Goal: Task Accomplishment & Management: Complete application form

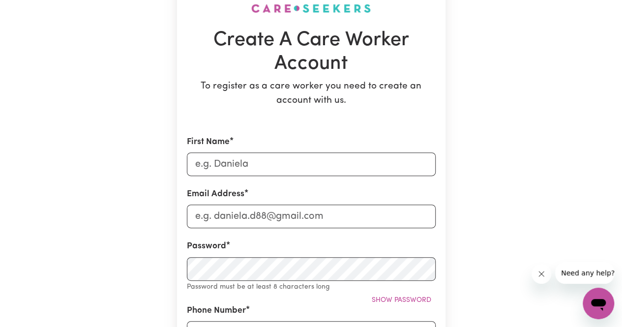
scroll to position [103, 0]
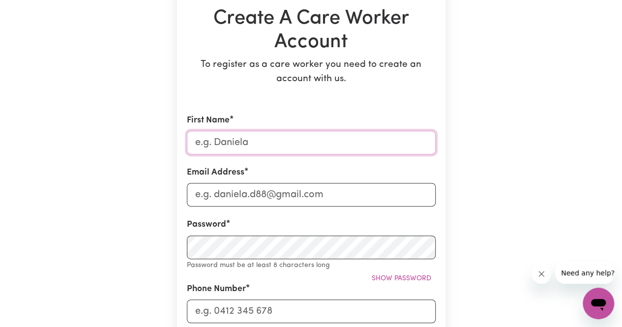
click at [247, 145] on input "First Name" at bounding box center [311, 143] width 249 height 24
type input "Sipho"
type input "[EMAIL_ADDRESS][DOMAIN_NAME]"
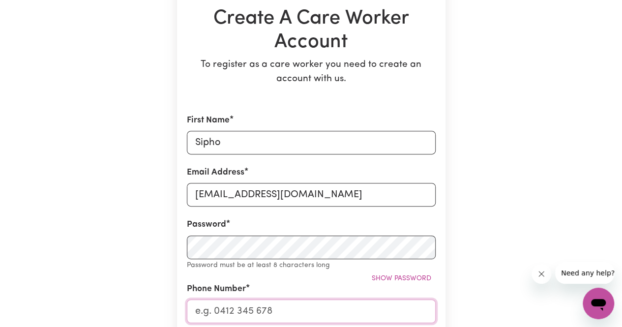
type input "0414146288"
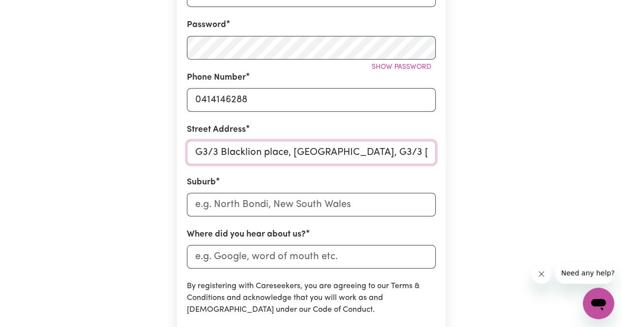
scroll to position [0, 18]
drag, startPoint x: 293, startPoint y: 152, endPoint x: 453, endPoint y: 168, distance: 161.6
click at [453, 168] on div "Create A Care Worker Account To register as a care worker you need to create an…" at bounding box center [311, 103] width 561 height 744
drag, startPoint x: 293, startPoint y: 154, endPoint x: 454, endPoint y: 160, distance: 161.4
click at [454, 160] on div "Create A Care Worker Account To register as a care worker you need to create an…" at bounding box center [311, 103] width 561 height 744
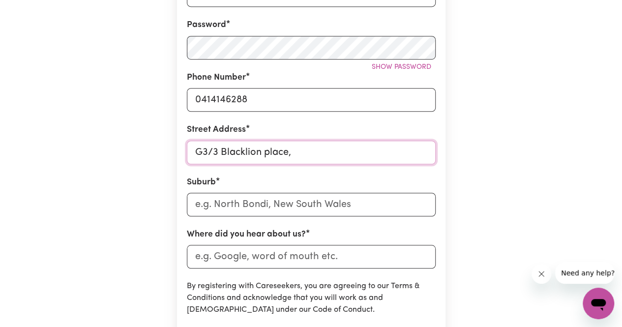
scroll to position [0, 0]
type input "G3/3 Blacklion place,"
click at [226, 206] on input "text" at bounding box center [311, 205] width 249 height 24
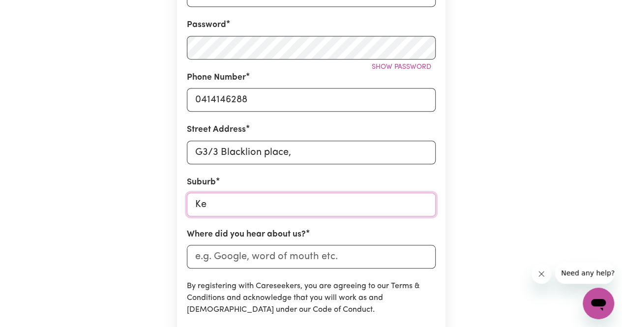
type input "[PERSON_NAME]"
type input "[PERSON_NAME], [GEOGRAPHIC_DATA], 2439"
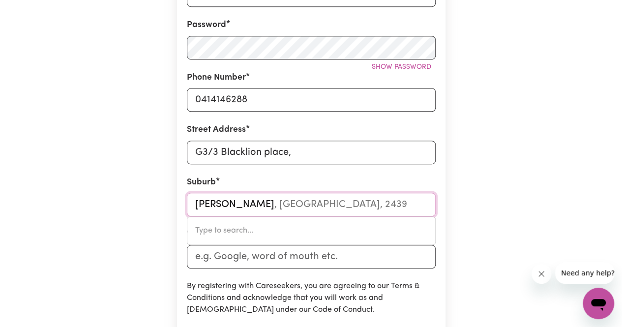
type input "Kens"
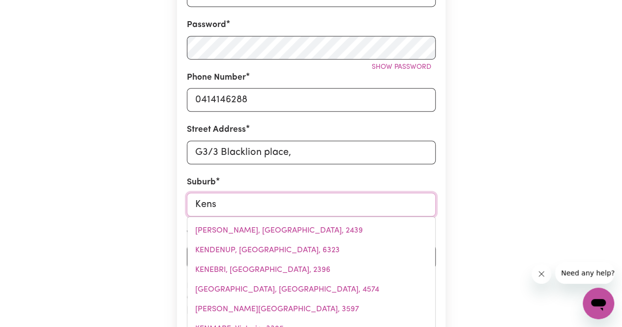
type input "[GEOGRAPHIC_DATA], [GEOGRAPHIC_DATA], 2033"
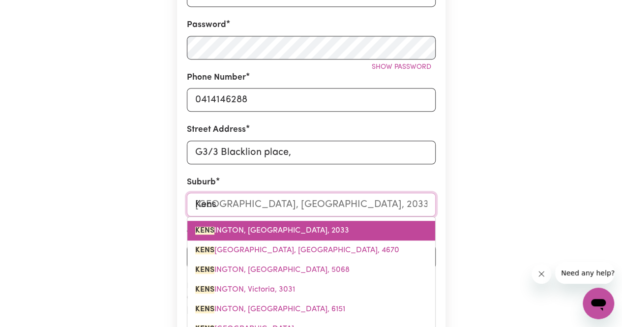
click at [251, 233] on span "[PERSON_NAME], [GEOGRAPHIC_DATA], 2033" at bounding box center [272, 231] width 154 height 8
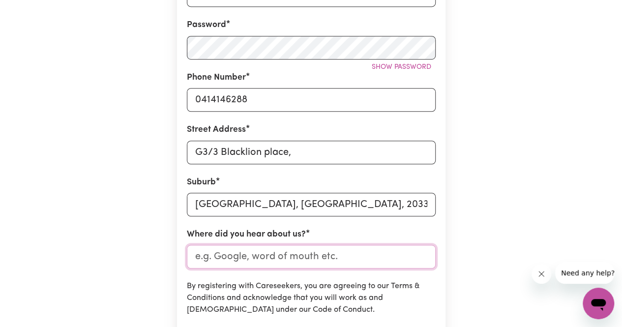
click at [265, 259] on input "Where did you hear about us?" at bounding box center [311, 257] width 249 height 24
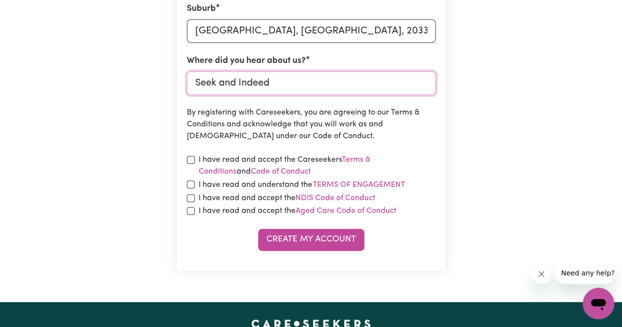
scroll to position [476, 0]
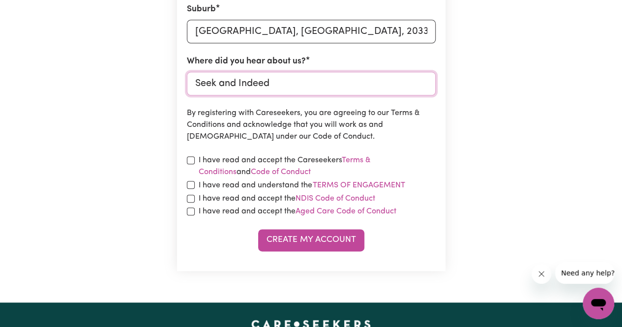
type input "Seek and Indeed"
click at [191, 159] on input "checkbox" at bounding box center [191, 160] width 8 height 8
checkbox input "true"
click at [190, 186] on input "checkbox" at bounding box center [191, 185] width 8 height 8
checkbox input "true"
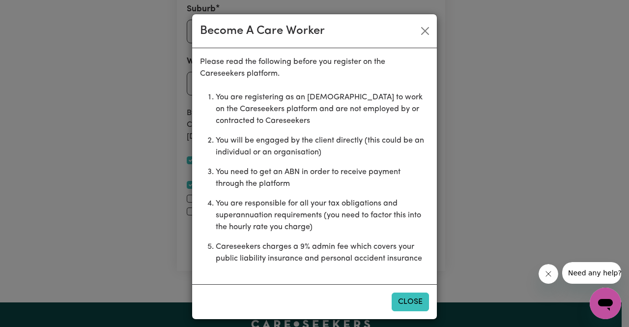
click at [401, 297] on button "Close" at bounding box center [410, 302] width 37 height 19
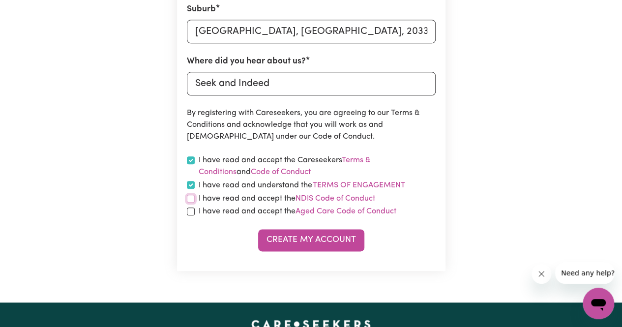
click at [190, 199] on input "checkbox" at bounding box center [191, 199] width 8 height 8
checkbox input "true"
click at [190, 211] on input "checkbox" at bounding box center [191, 212] width 8 height 8
checkbox input "true"
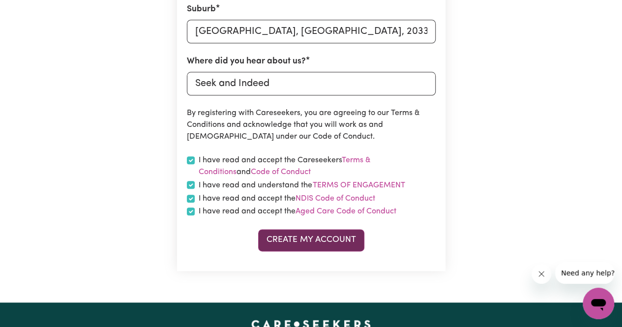
click at [286, 242] on button "Create My Account" at bounding box center [311, 240] width 106 height 22
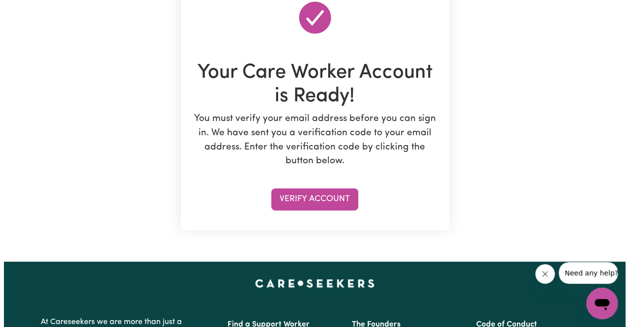
scroll to position [113, 0]
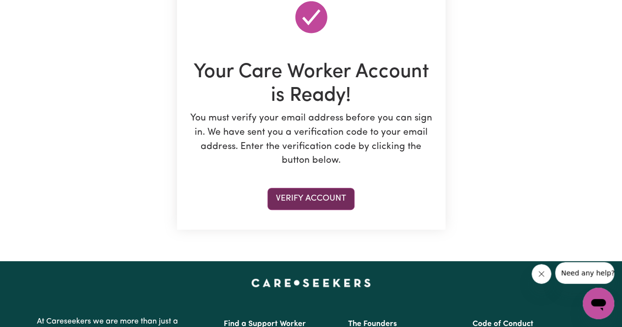
click at [327, 200] on button "Verify Account" at bounding box center [311, 199] width 87 height 22
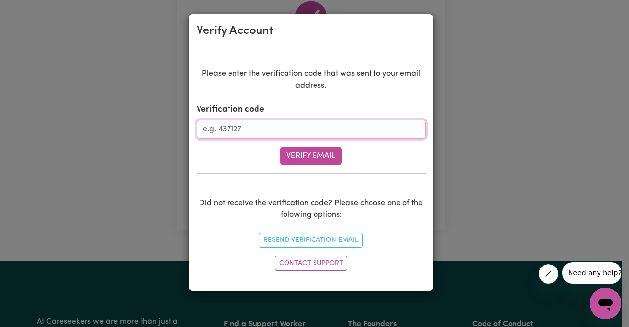
click at [323, 128] on input "Verification code" at bounding box center [311, 129] width 229 height 19
paste input "178273"
type input "178273"
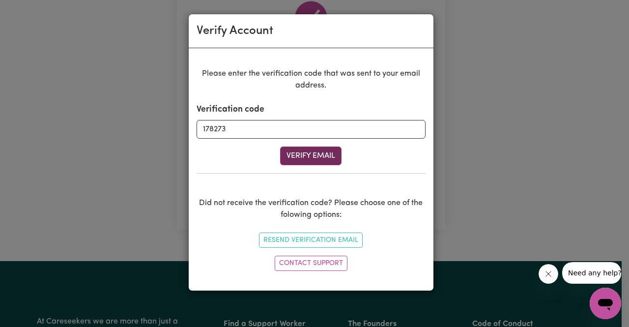
click at [312, 153] on button "Verify Email" at bounding box center [310, 156] width 61 height 19
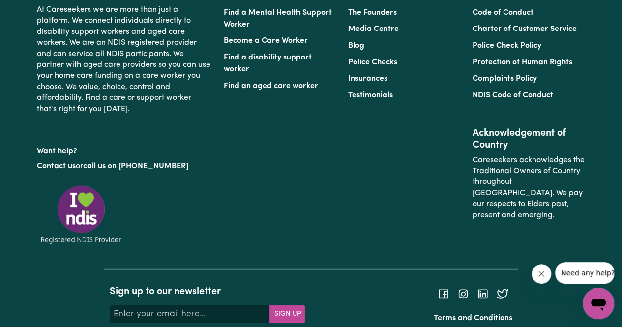
scroll to position [1189, 0]
